Goal: Task Accomplishment & Management: Use online tool/utility

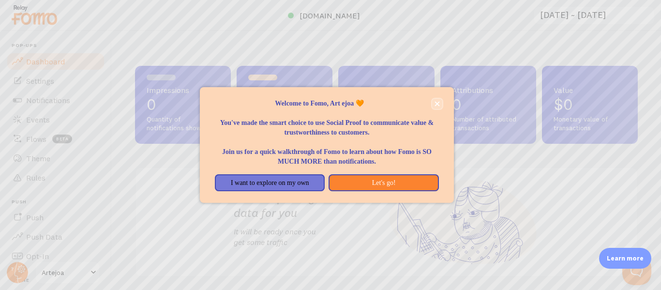
click at [436, 104] on icon "close," at bounding box center [436, 103] width 5 height 5
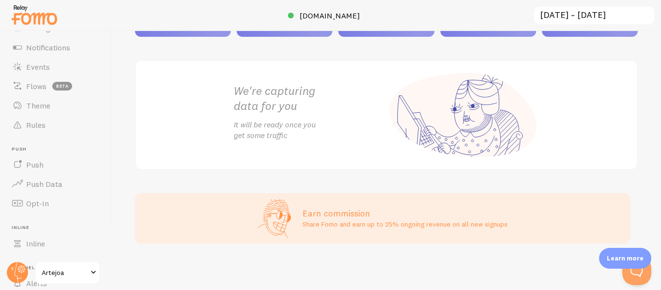
scroll to position [45, 0]
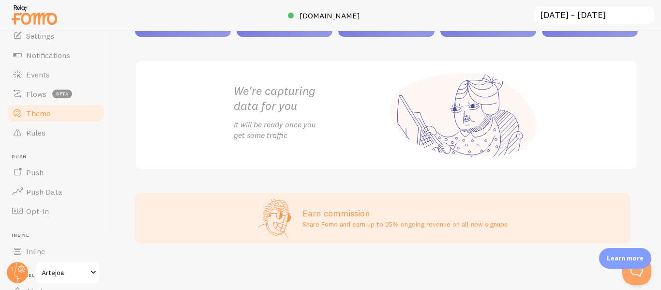
click at [59, 112] on link "Theme" at bounding box center [56, 112] width 100 height 19
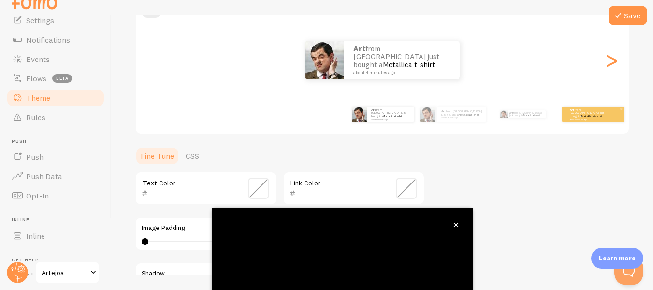
scroll to position [115, 0]
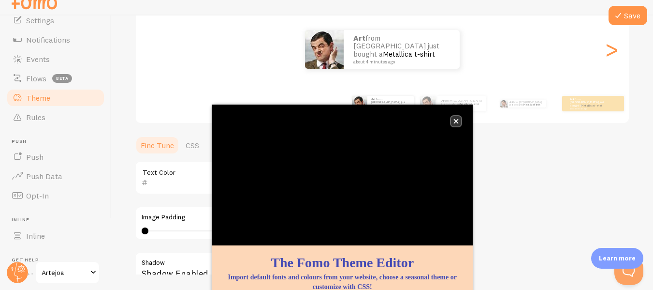
click at [455, 119] on icon "close," at bounding box center [456, 120] width 5 height 5
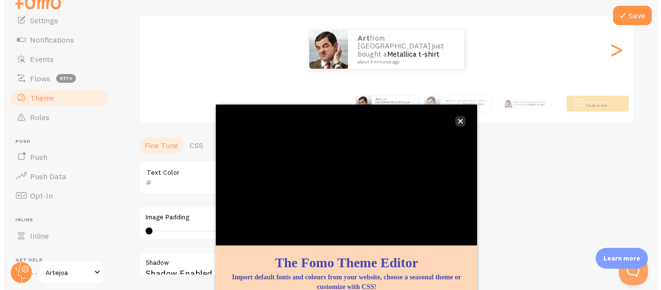
scroll to position [0, 0]
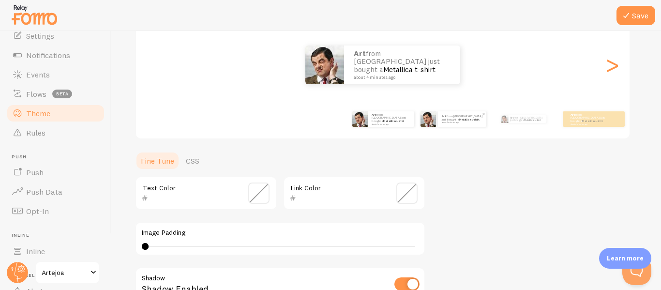
click at [458, 118] on link "Metallica t-shirt" at bounding box center [468, 119] width 21 height 4
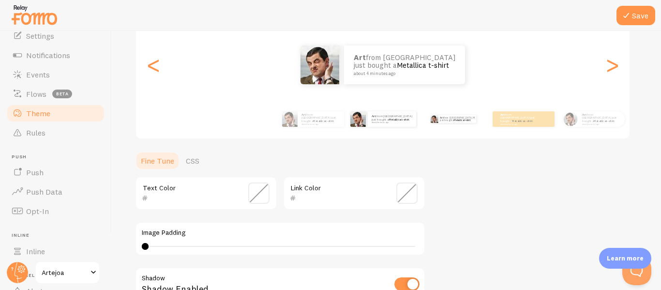
click at [454, 118] on link "Metallica t-shirt" at bounding box center [462, 119] width 16 height 3
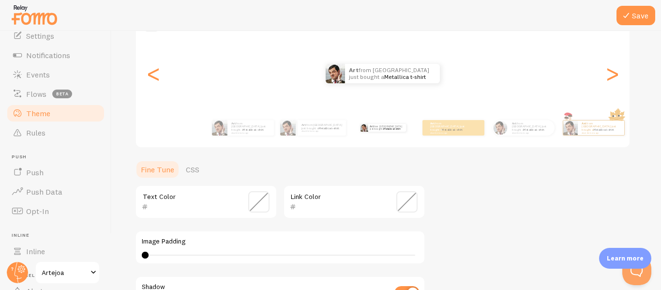
scroll to position [99, 0]
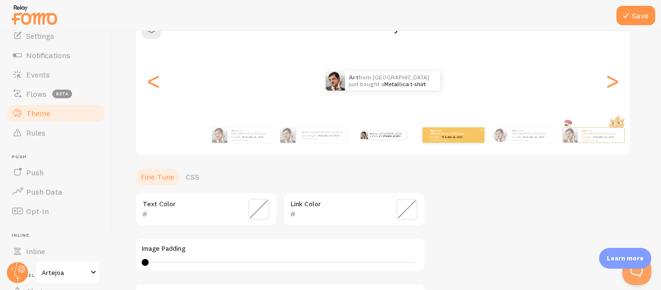
click at [454, 139] on small "about 4 minutes ago" at bounding box center [449, 140] width 38 height 2
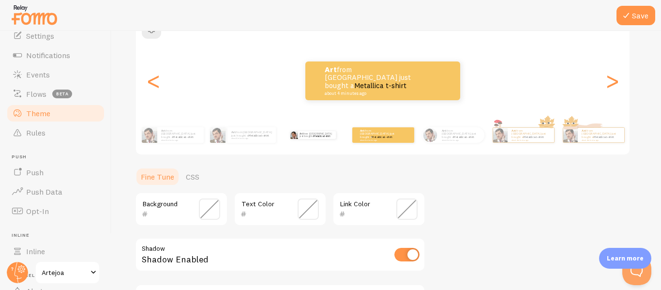
click at [323, 142] on div "Art from [GEOGRAPHIC_DATA] just bought a Metallica t-shirt about 4 minutes ago" at bounding box center [312, 134] width 62 height 27
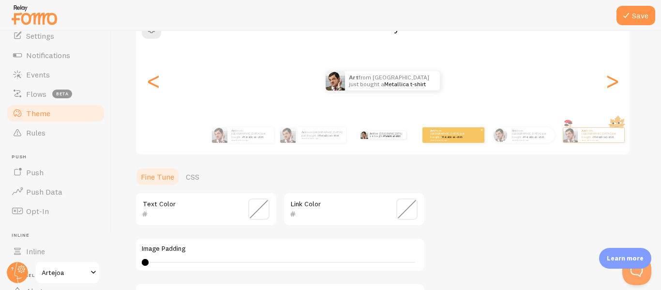
click at [430, 139] on small "about 4 minutes ago" at bounding box center [449, 140] width 38 height 2
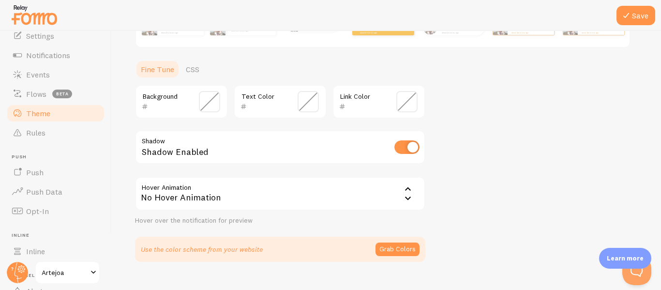
scroll to position [224, 0]
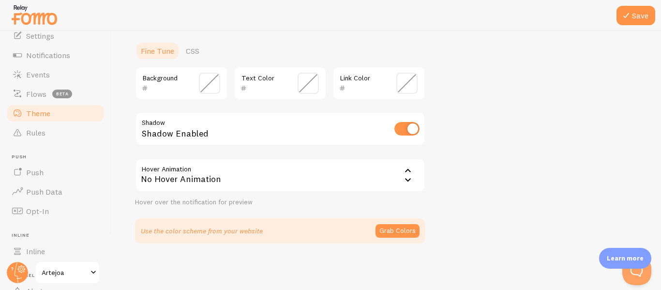
click at [341, 185] on div "No Hover Animation" at bounding box center [280, 175] width 290 height 34
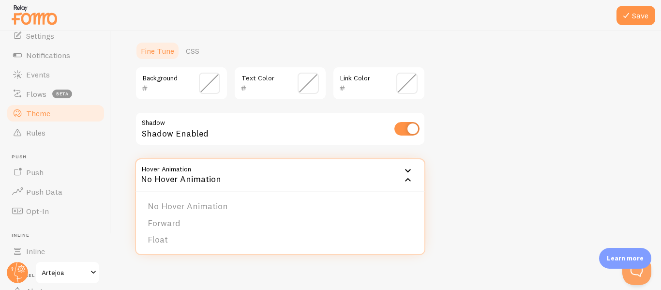
click at [341, 185] on div "No Hover Animation" at bounding box center [280, 175] width 290 height 34
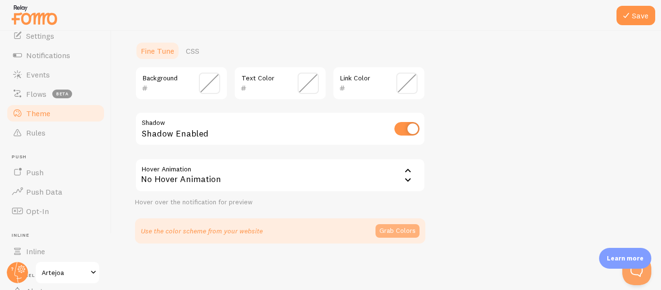
click at [388, 236] on button "Grab Colors" at bounding box center [397, 231] width 44 height 14
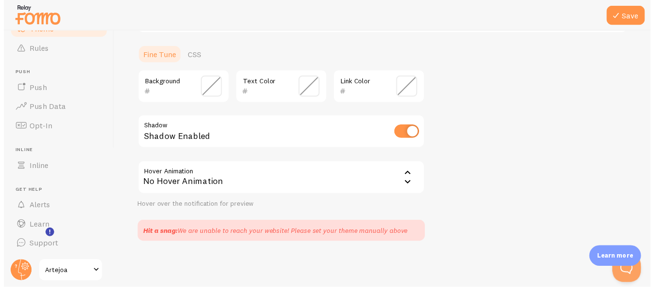
scroll to position [0, 0]
